Goal: Check status: Check status

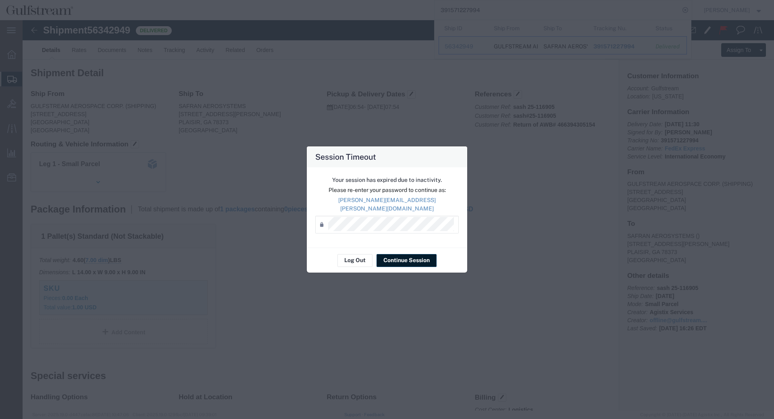
click at [577, 125] on div "Session Timeout Your session has expired due to inactivity. Please re-enter you…" at bounding box center [387, 209] width 774 height 419
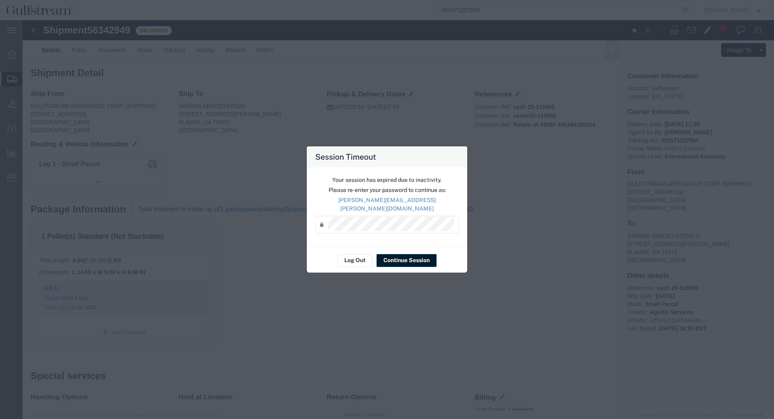
click at [387, 216] on div "Password *" at bounding box center [386, 225] width 143 height 18
click at [401, 255] on button "Continue Session" at bounding box center [406, 260] width 60 height 13
click at [422, 254] on button "Continue Session" at bounding box center [406, 260] width 60 height 13
